Goal: Check status: Check status

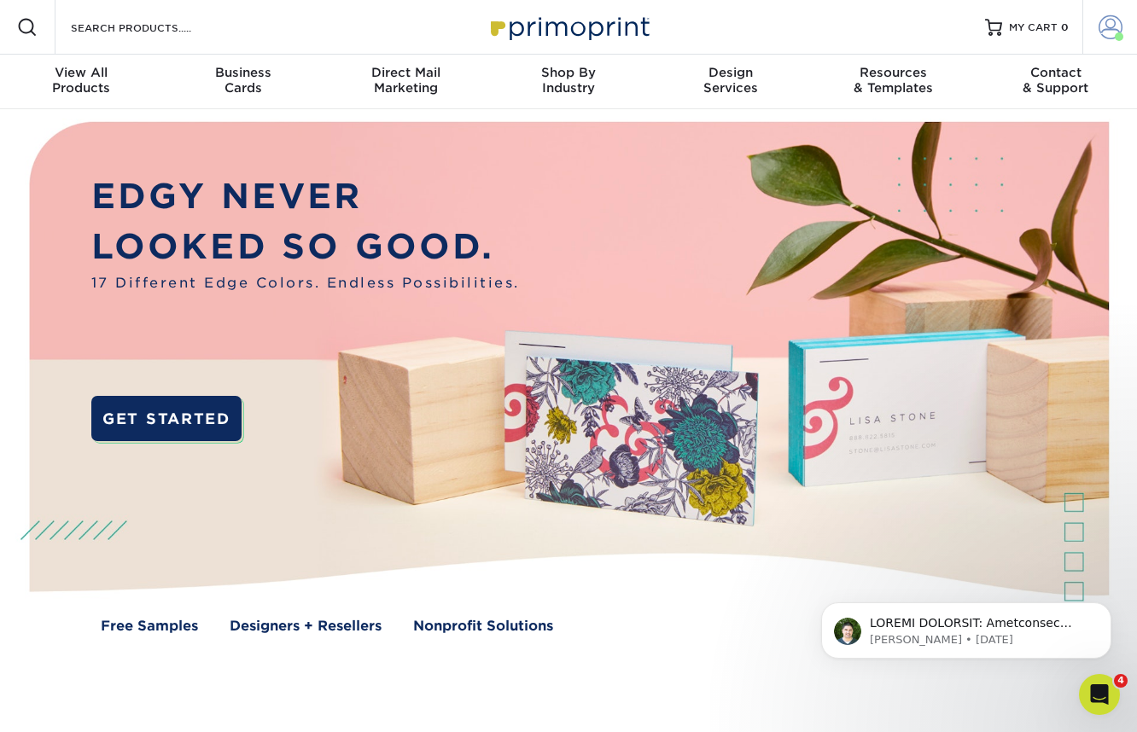
click at [1106, 26] on span at bounding box center [1110, 27] width 24 height 24
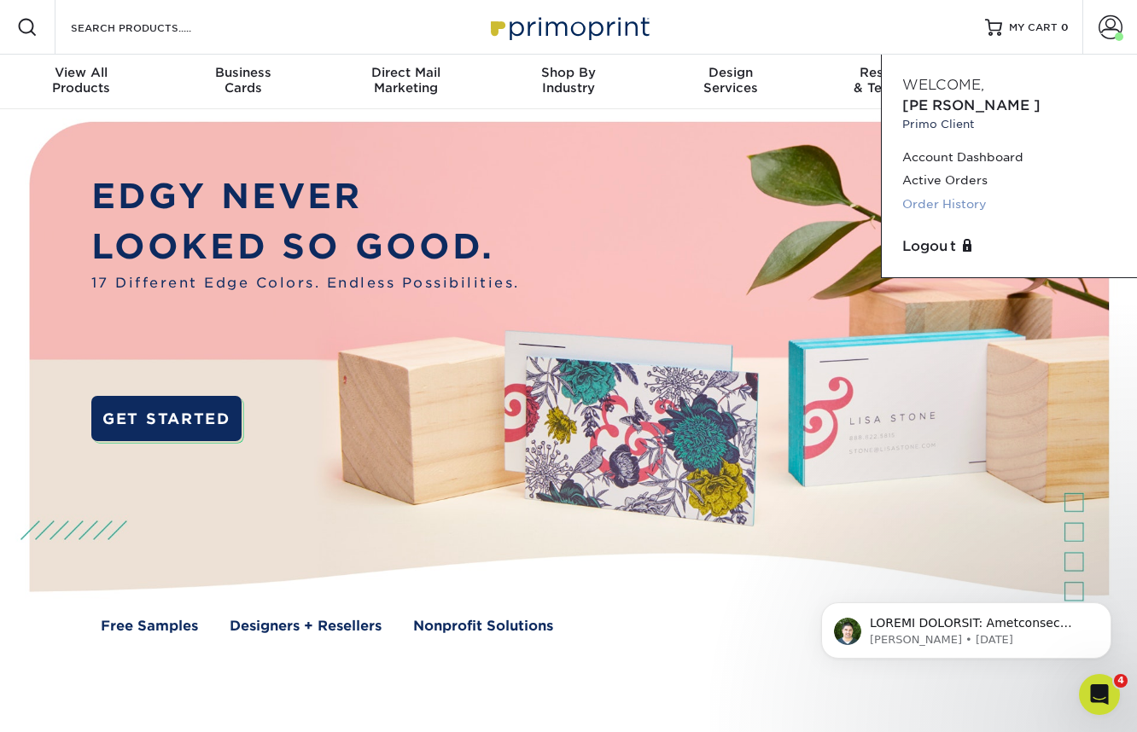
click at [962, 193] on link "Order History" at bounding box center [1009, 204] width 214 height 23
click at [931, 193] on link "Order History" at bounding box center [1009, 204] width 214 height 23
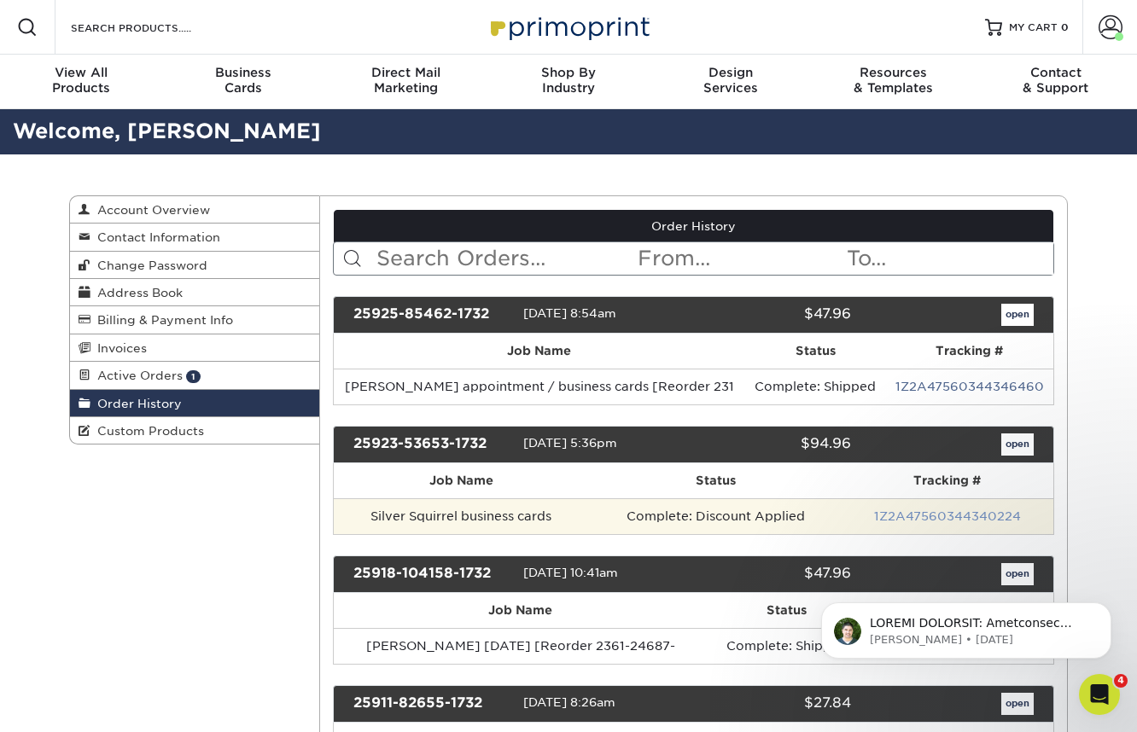
click at [926, 521] on link "1Z2A47560344340224" at bounding box center [947, 516] width 147 height 14
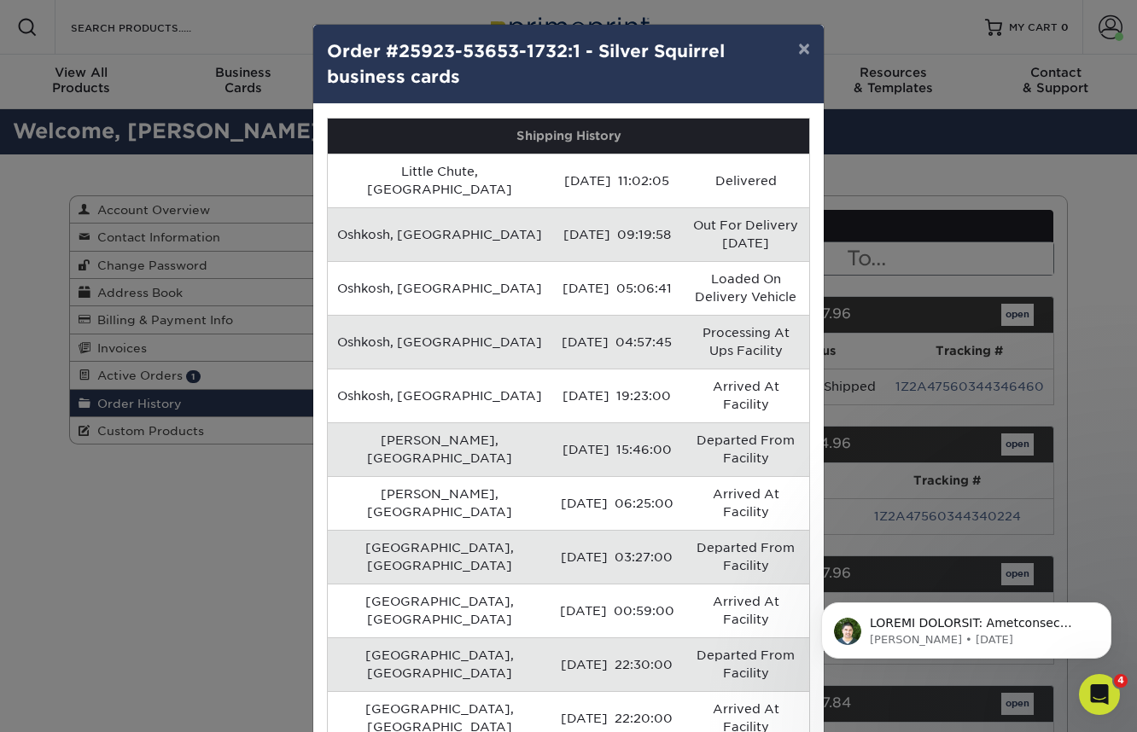
scroll to position [17, 0]
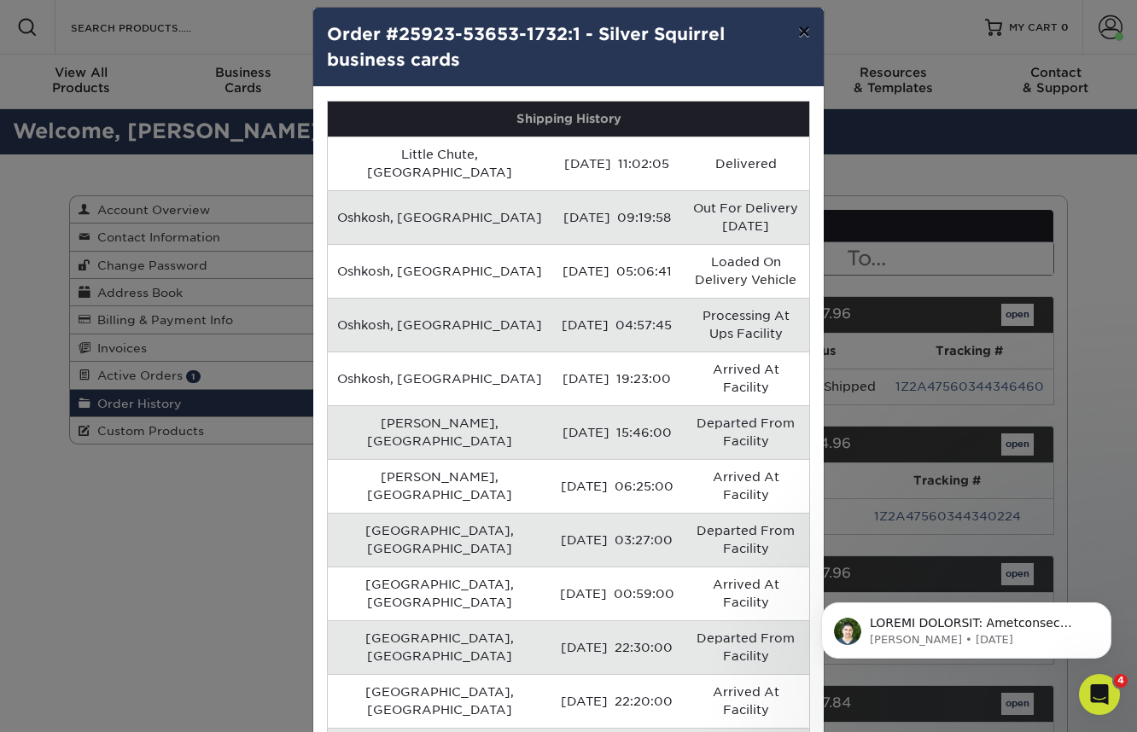
drag, startPoint x: 808, startPoint y: 30, endPoint x: 881, endPoint y: 119, distance: 115.3
click at [807, 32] on button "×" at bounding box center [803, 32] width 39 height 48
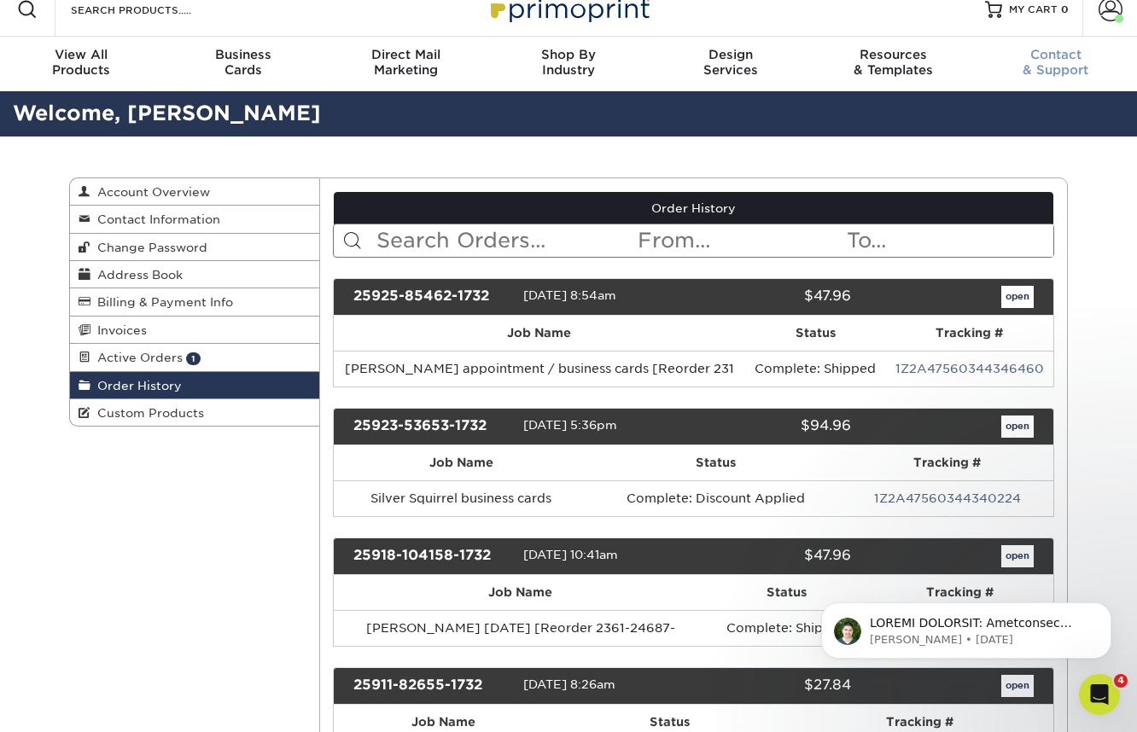
scroll to position [0, 0]
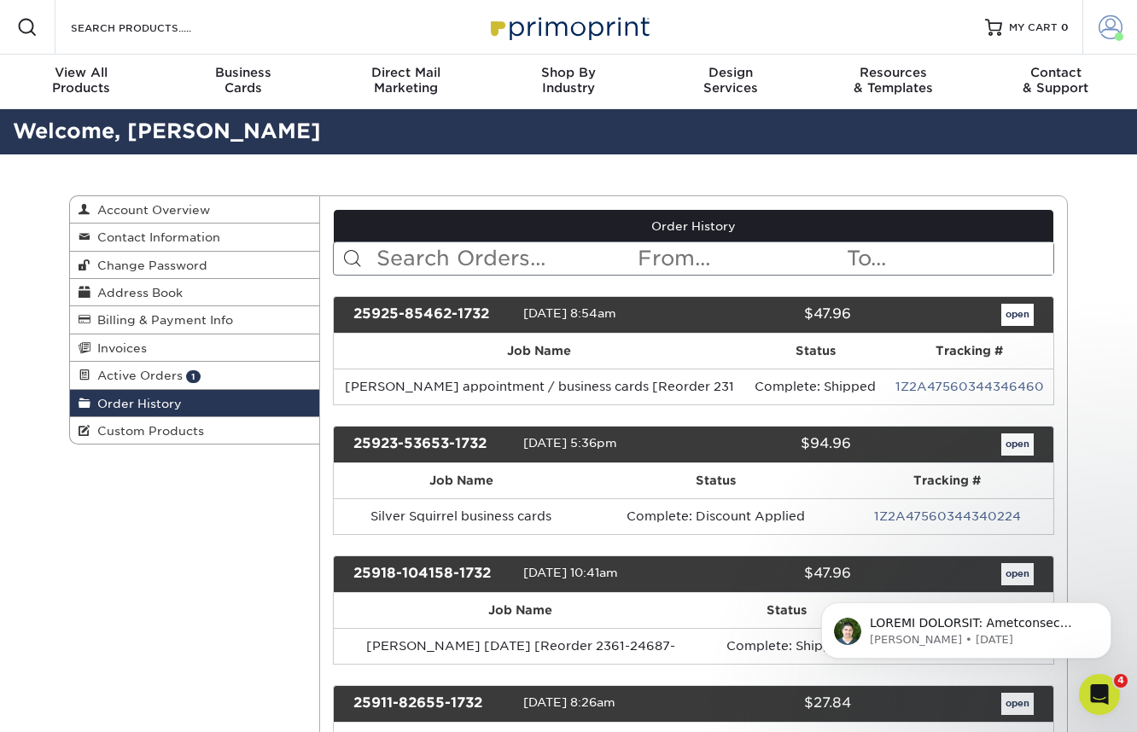
click at [1122, 23] on link "Account" at bounding box center [1109, 27] width 55 height 55
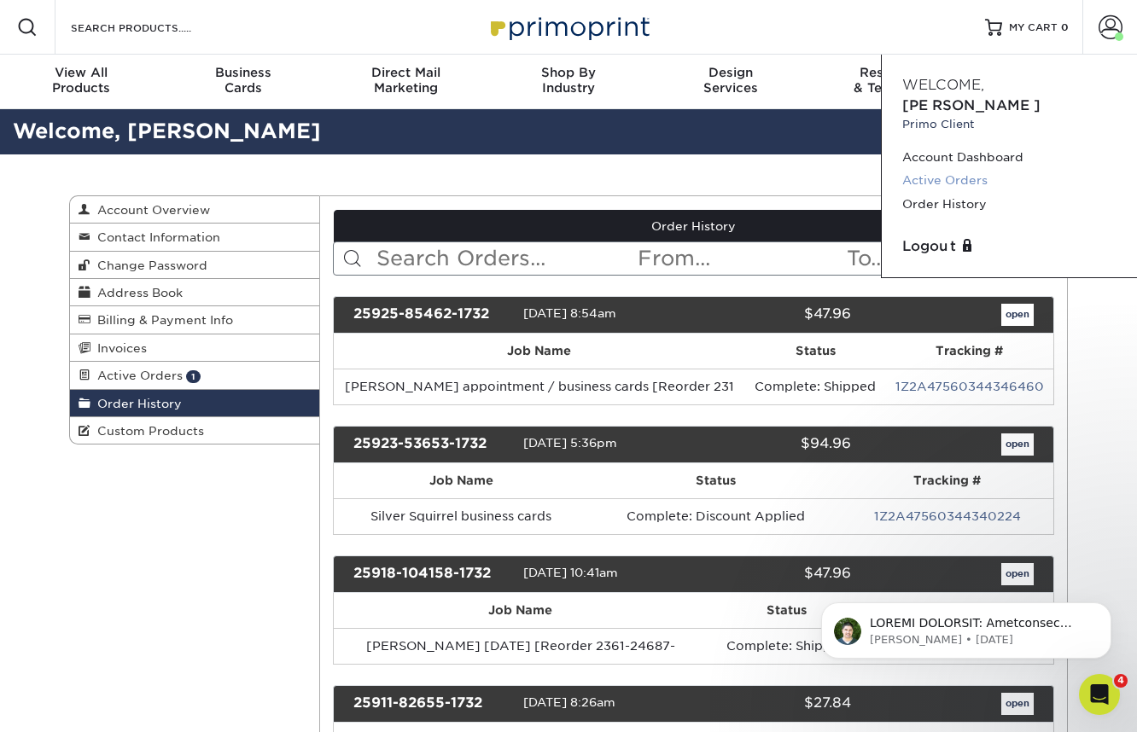
click at [926, 169] on link "Active Orders" at bounding box center [1009, 180] width 214 height 23
drag, startPoint x: 1103, startPoint y: 297, endPoint x: 1115, endPoint y: 266, distance: 33.3
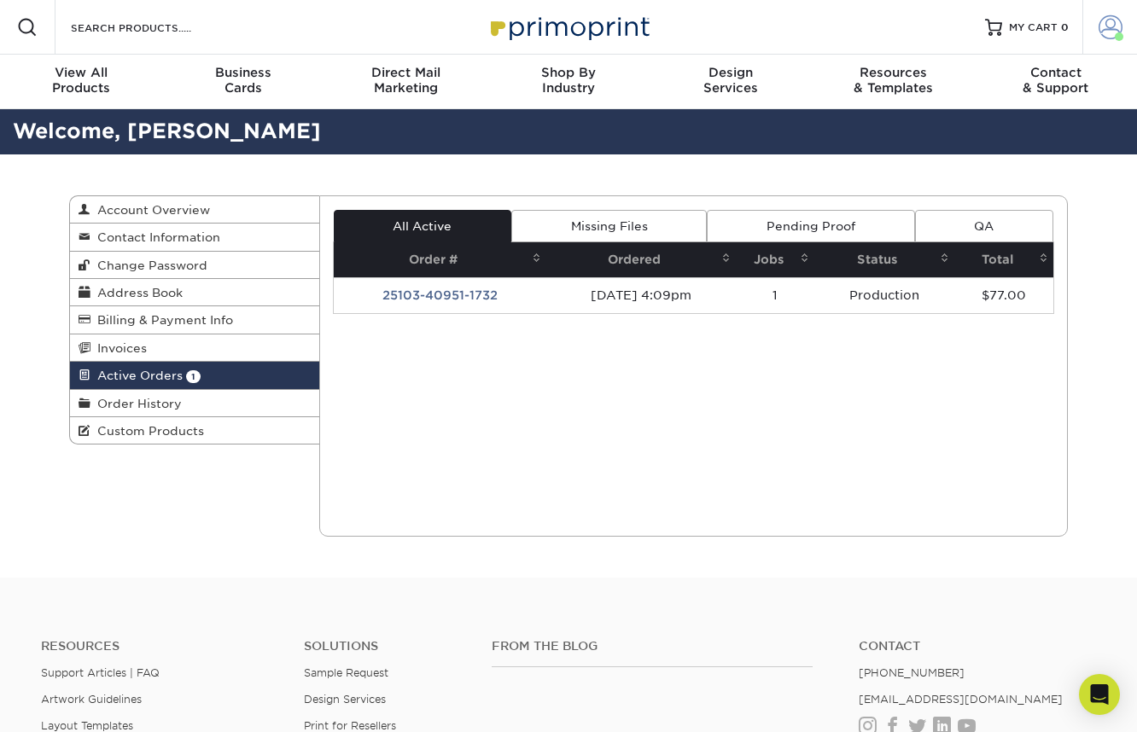
click at [1110, 30] on span at bounding box center [1110, 27] width 24 height 24
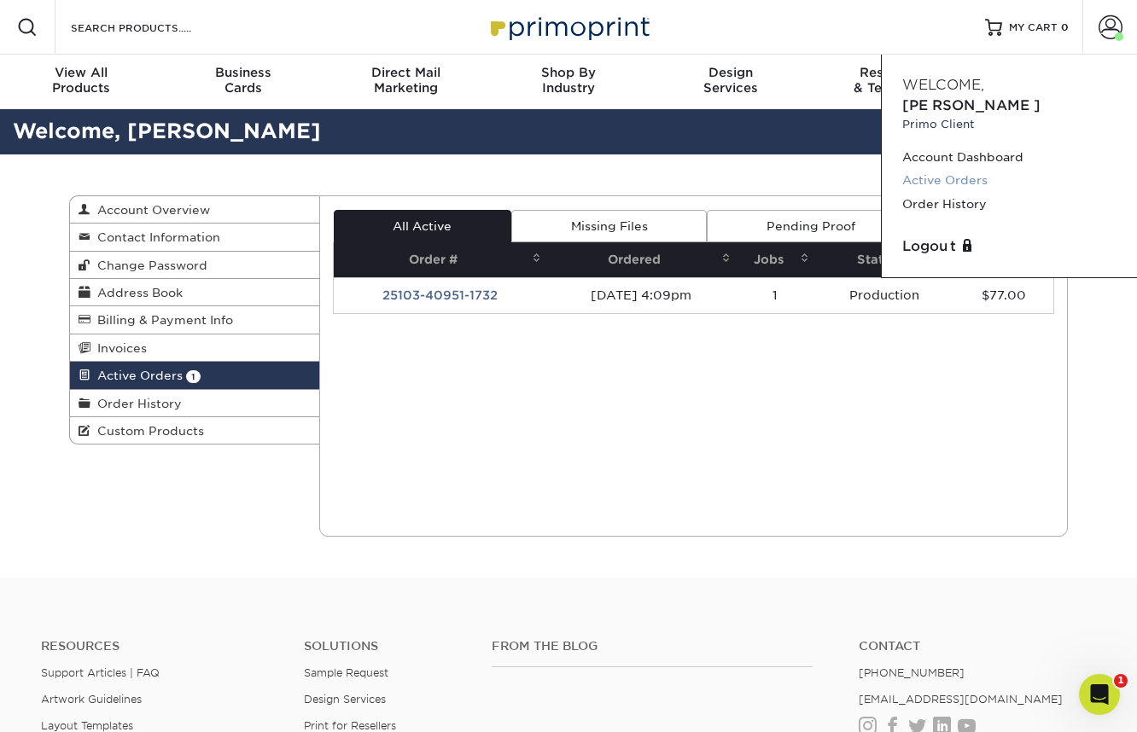
click at [922, 169] on link "Active Orders" at bounding box center [1009, 180] width 214 height 23
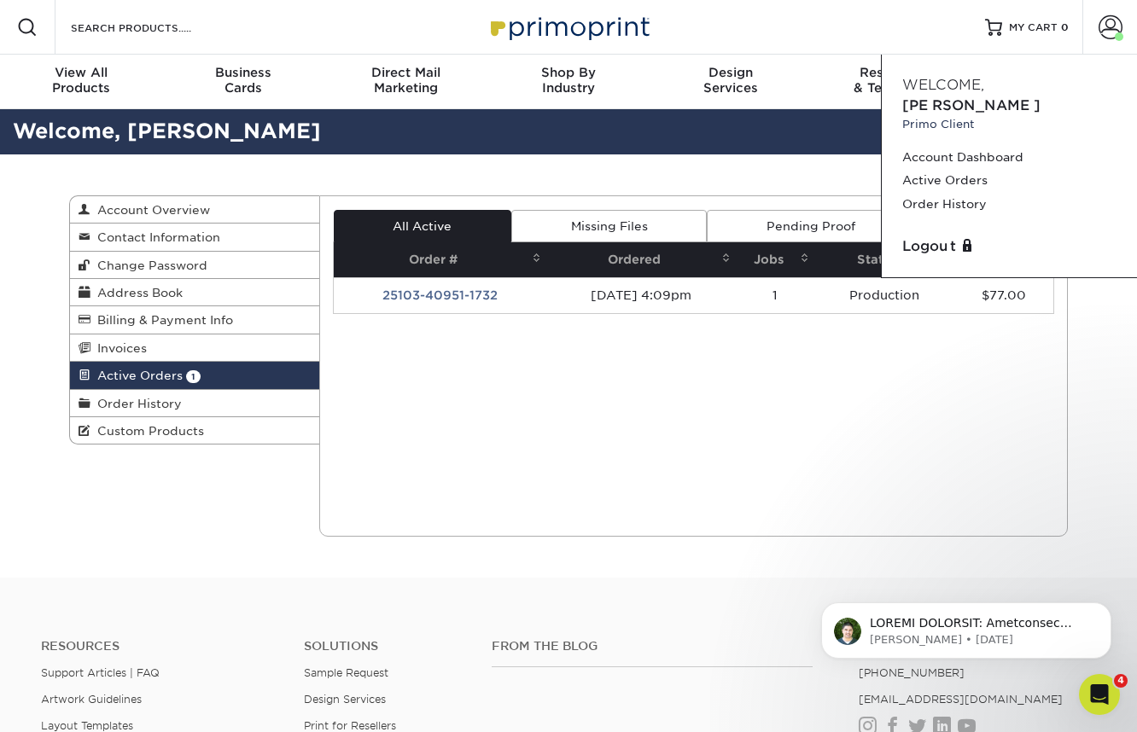
drag, startPoint x: 990, startPoint y: 423, endPoint x: 1077, endPoint y: 313, distance: 140.3
click at [991, 422] on div "Current Orders 1 Active 0 Missing Files" at bounding box center [693, 365] width 749 height 341
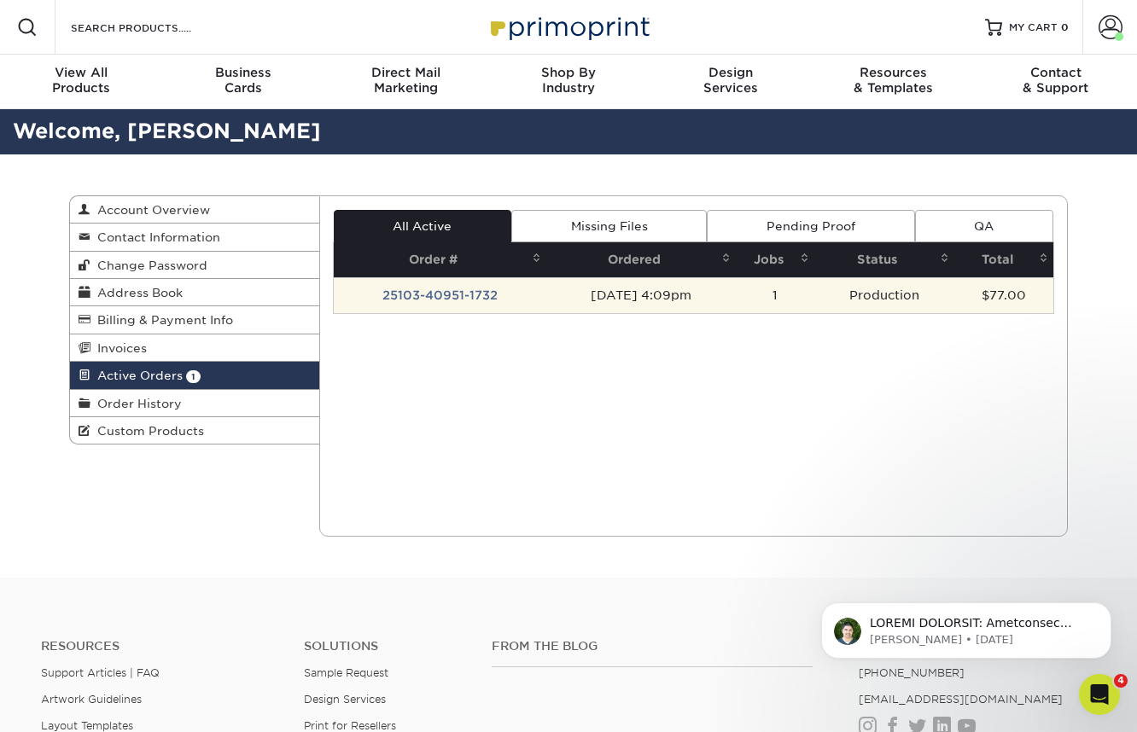
click at [391, 295] on td "25103-40951-1732" at bounding box center [440, 295] width 213 height 36
